Goal: Transaction & Acquisition: Purchase product/service

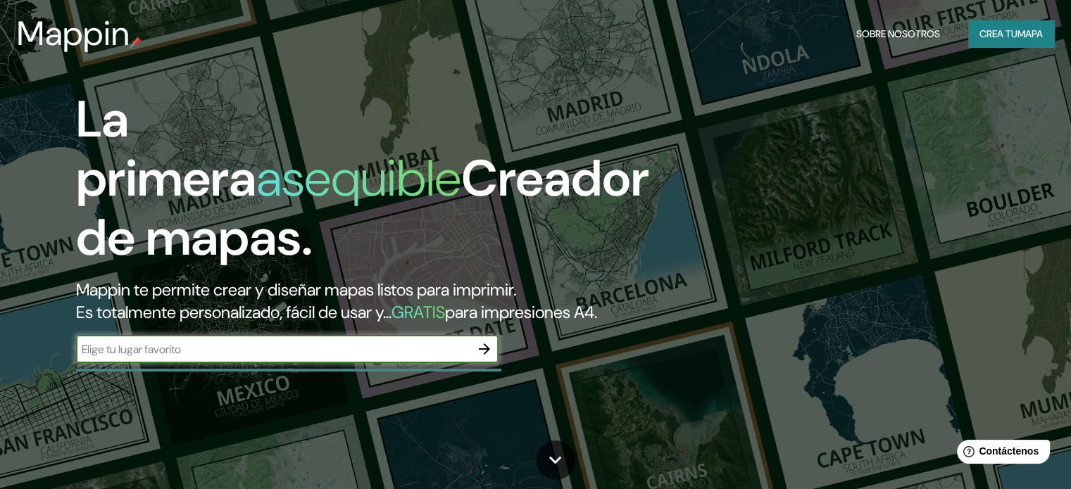
click at [249, 358] on input "text" at bounding box center [273, 349] width 394 height 16
type input "[PERSON_NAME]"
click at [484, 355] on icon "button" at bounding box center [484, 349] width 11 height 11
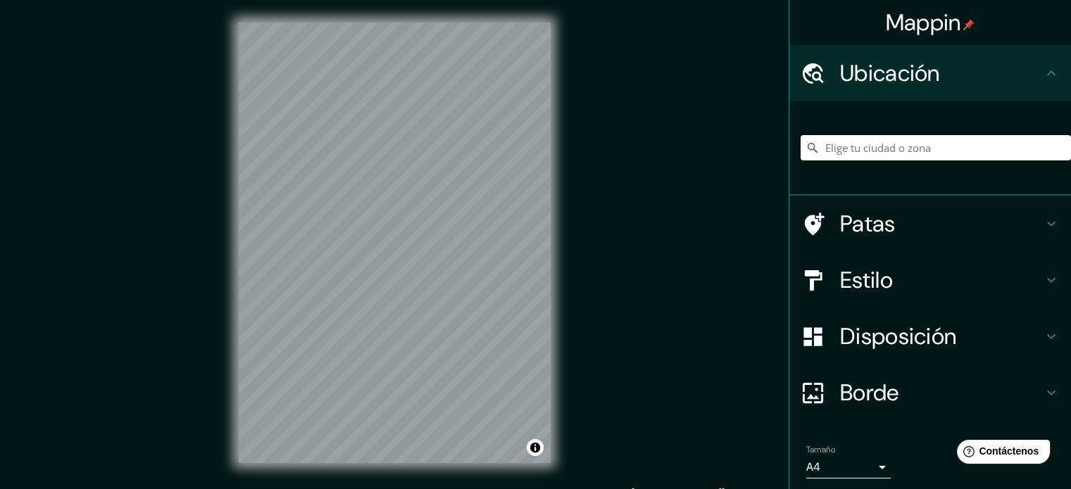
click at [897, 139] on input "Elige tu ciudad o zona" at bounding box center [935, 147] width 270 height 25
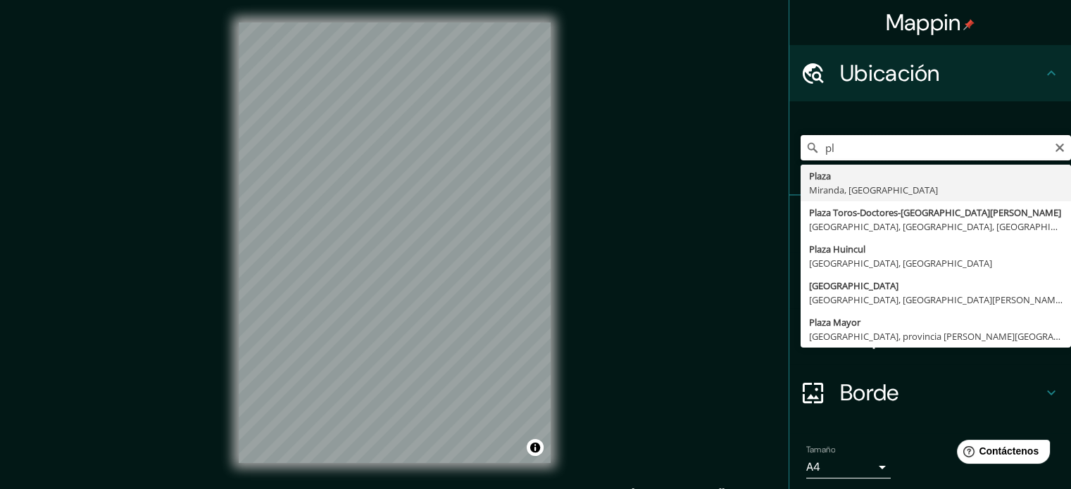
type input "p"
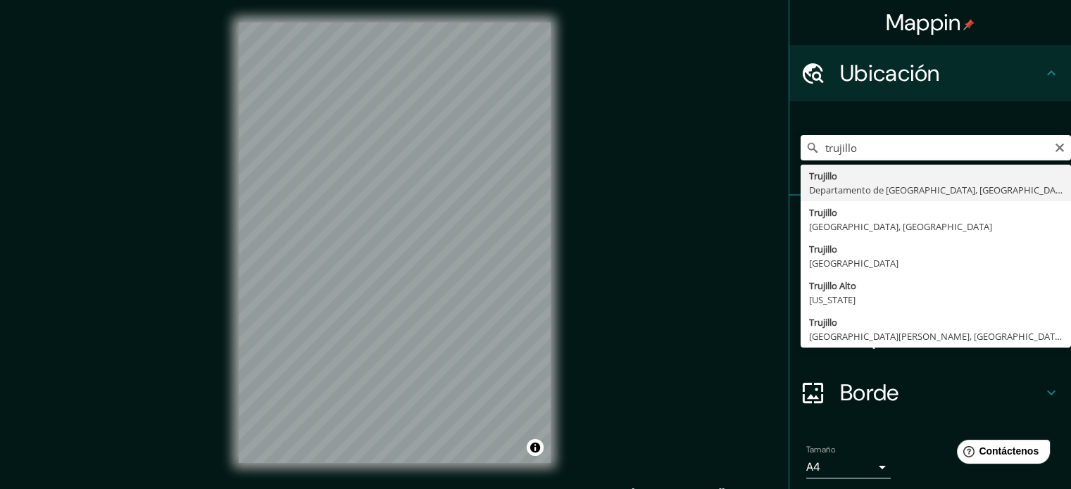
type input "[GEOGRAPHIC_DATA], [GEOGRAPHIC_DATA], [GEOGRAPHIC_DATA]"
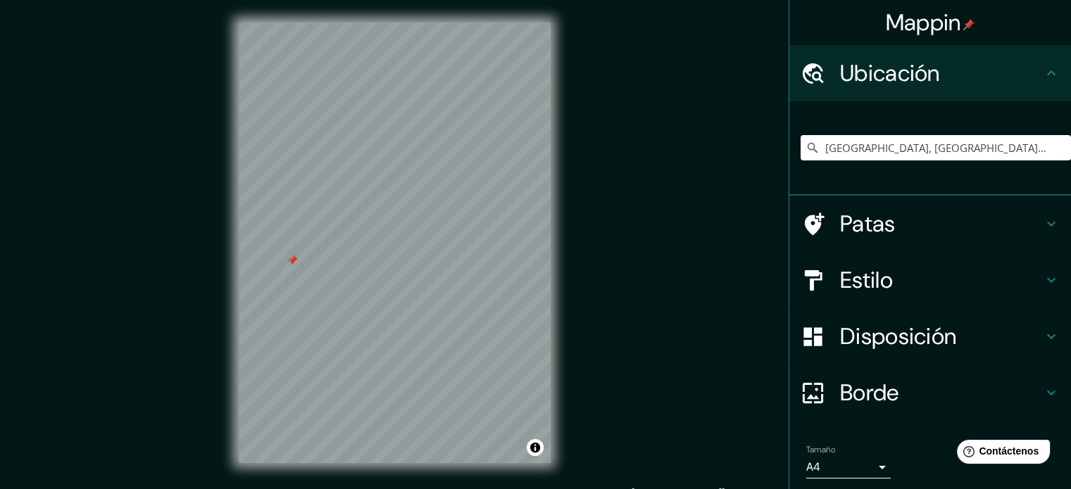
click at [874, 282] on font "Estilo" at bounding box center [866, 280] width 53 height 30
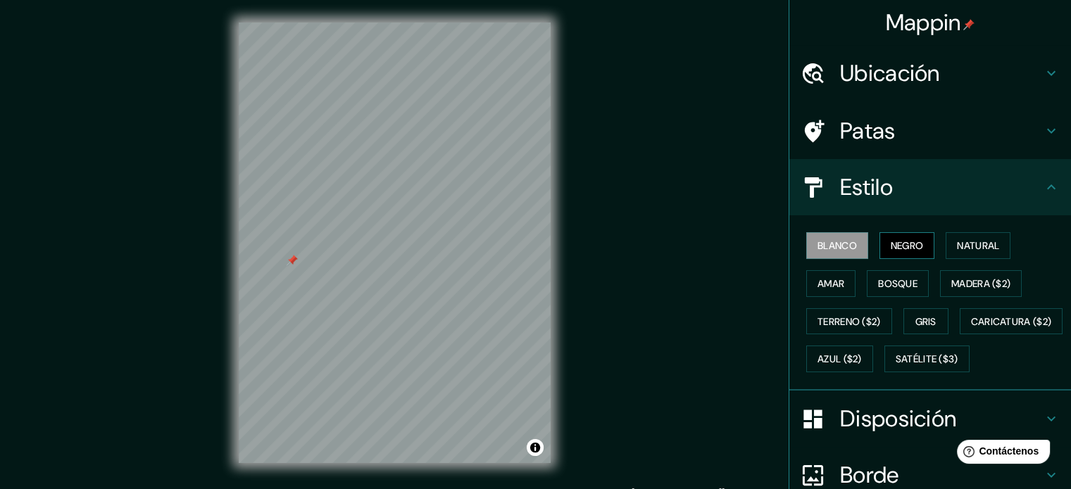
click at [900, 246] on font "Negro" at bounding box center [907, 245] width 33 height 13
click at [967, 242] on font "Natural" at bounding box center [978, 245] width 42 height 13
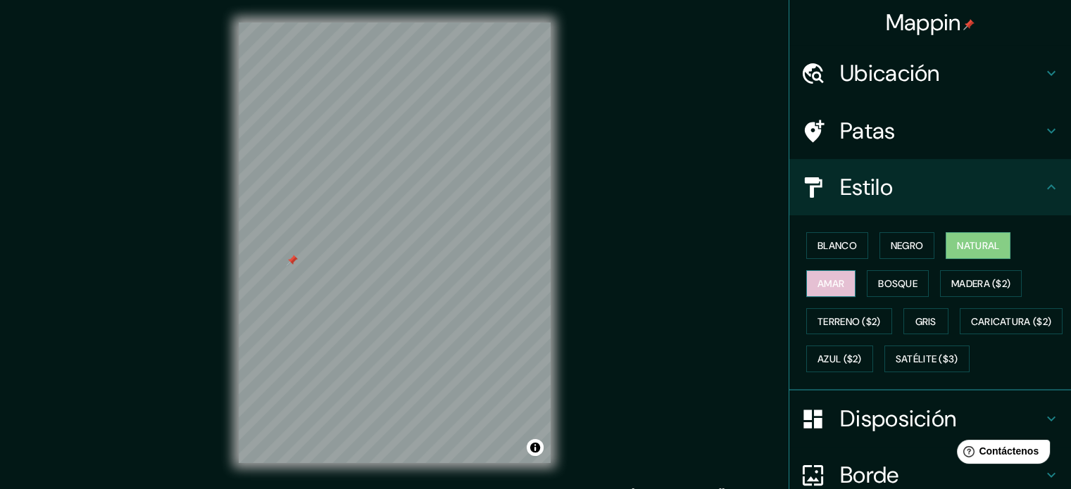
click at [829, 280] on font "Amar" at bounding box center [830, 283] width 27 height 13
click at [888, 281] on font "Bosque" at bounding box center [897, 283] width 39 height 13
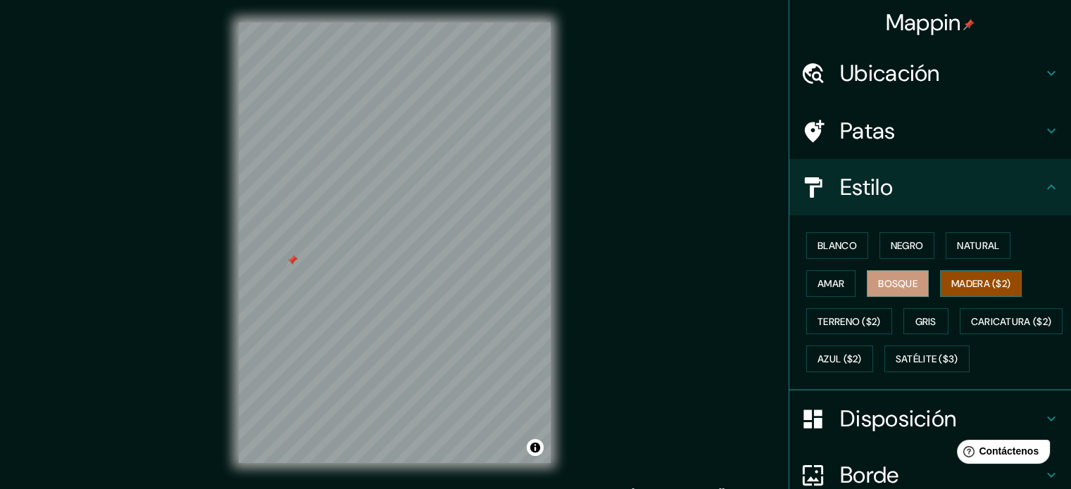
click at [951, 285] on font "Madera ($2)" at bounding box center [980, 283] width 59 height 13
click at [848, 326] on font "Terreno ($2)" at bounding box center [848, 321] width 63 height 13
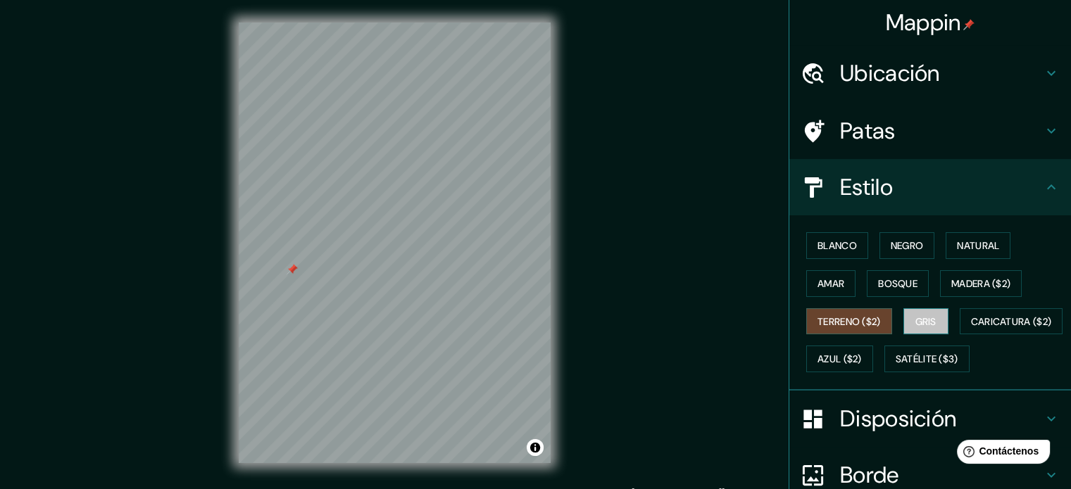
click at [929, 326] on font "Gris" at bounding box center [925, 322] width 21 height 18
click at [873, 346] on button "Azul ($2)" at bounding box center [839, 359] width 67 height 27
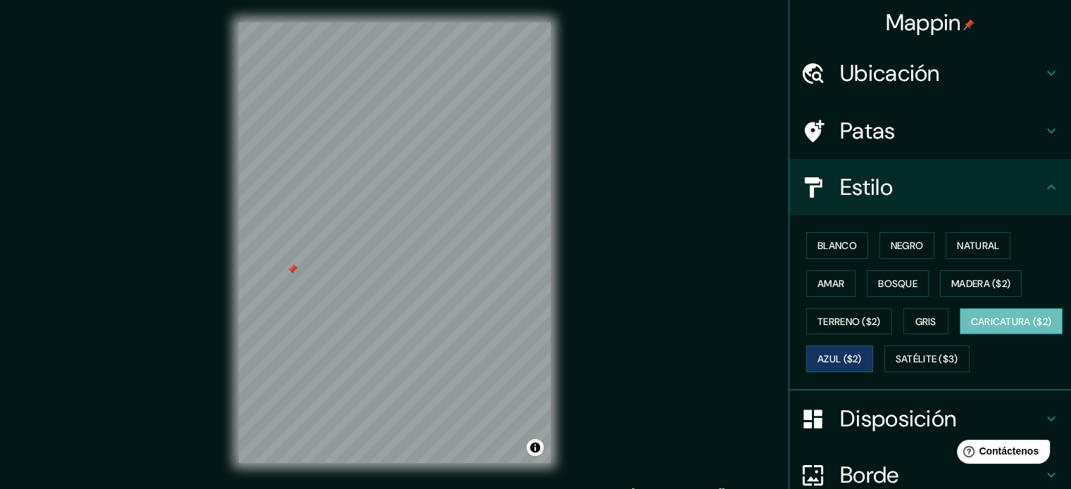
click at [971, 328] on font "Caricatura ($2)" at bounding box center [1011, 321] width 81 height 13
click at [895, 366] on font "Satélite ($3)" at bounding box center [926, 359] width 63 height 13
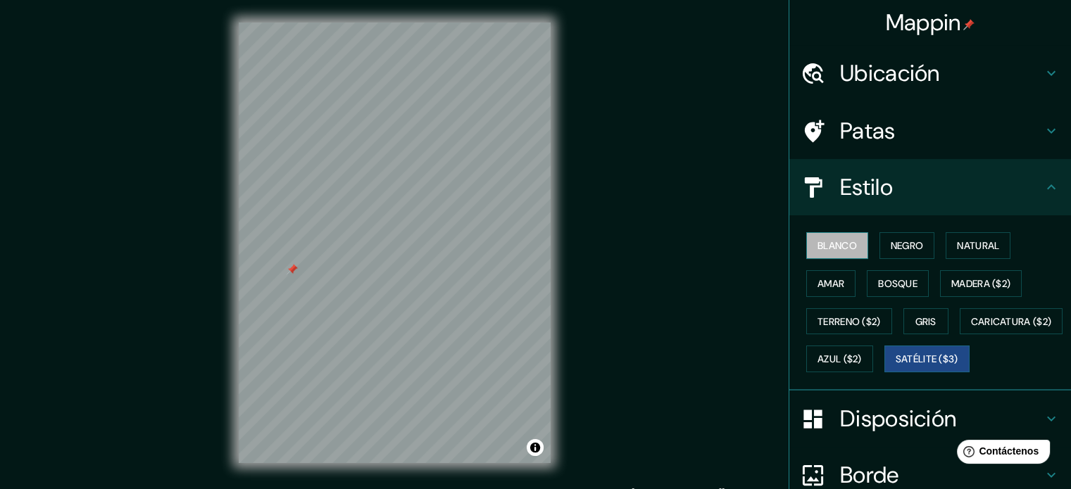
click at [822, 250] on font "Blanco" at bounding box center [836, 245] width 39 height 13
